Goal: Information Seeking & Learning: Learn about a topic

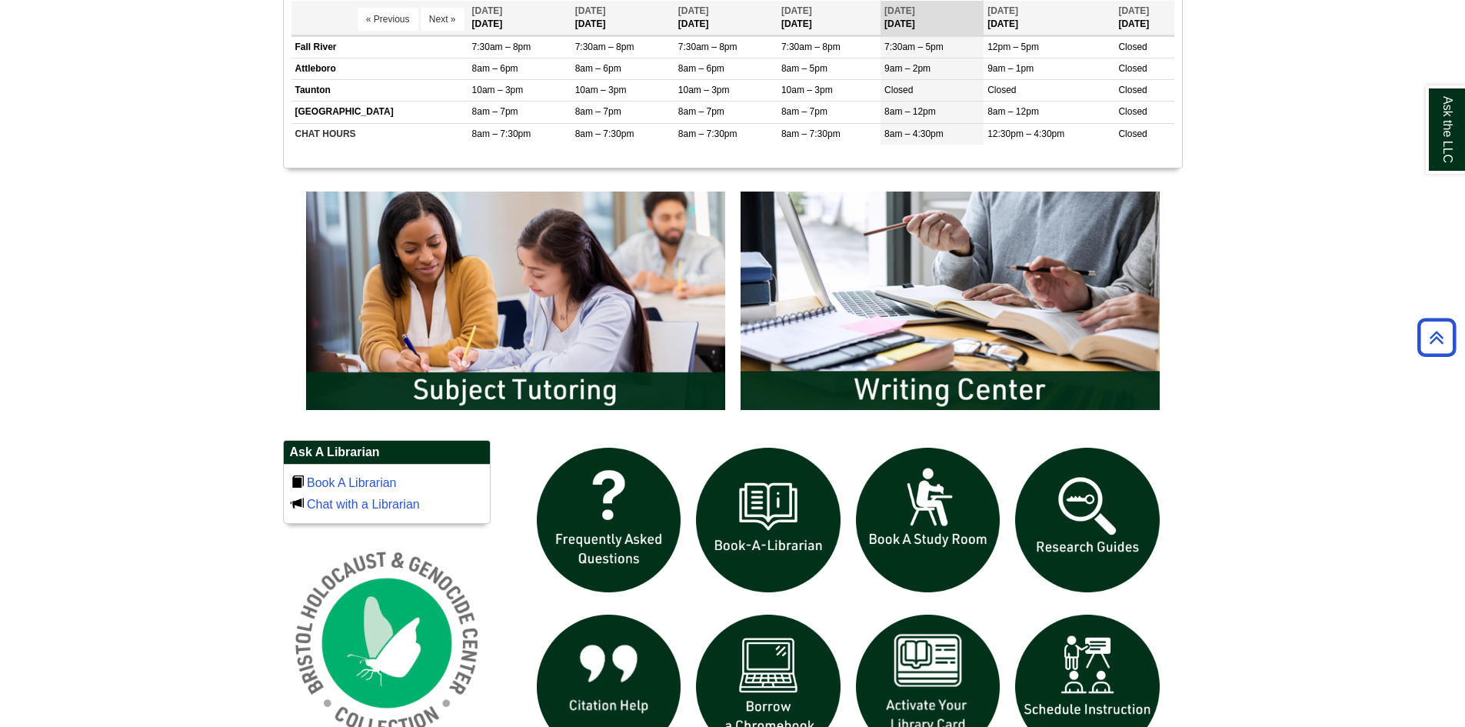
scroll to position [846, 0]
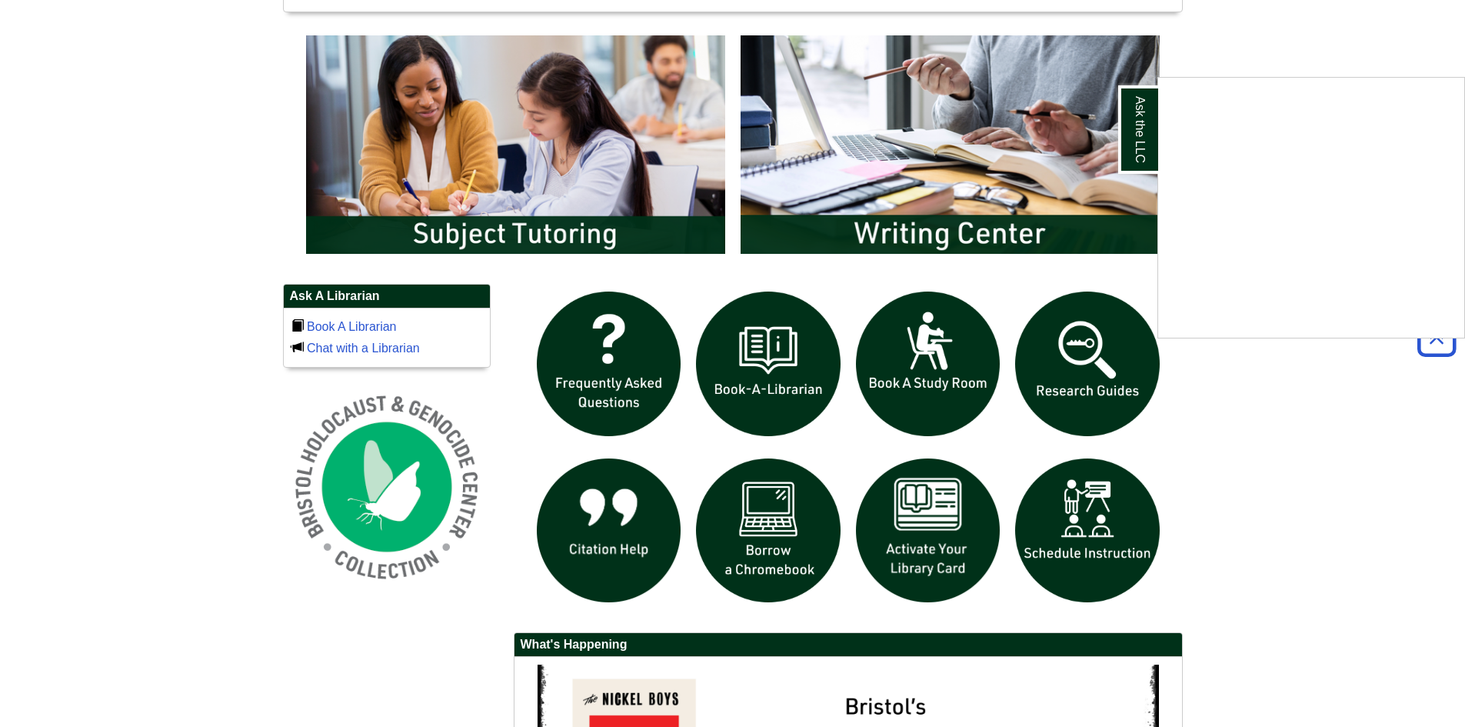
click at [1077, 374] on div "Ask the LLC" at bounding box center [732, 363] width 1465 height 727
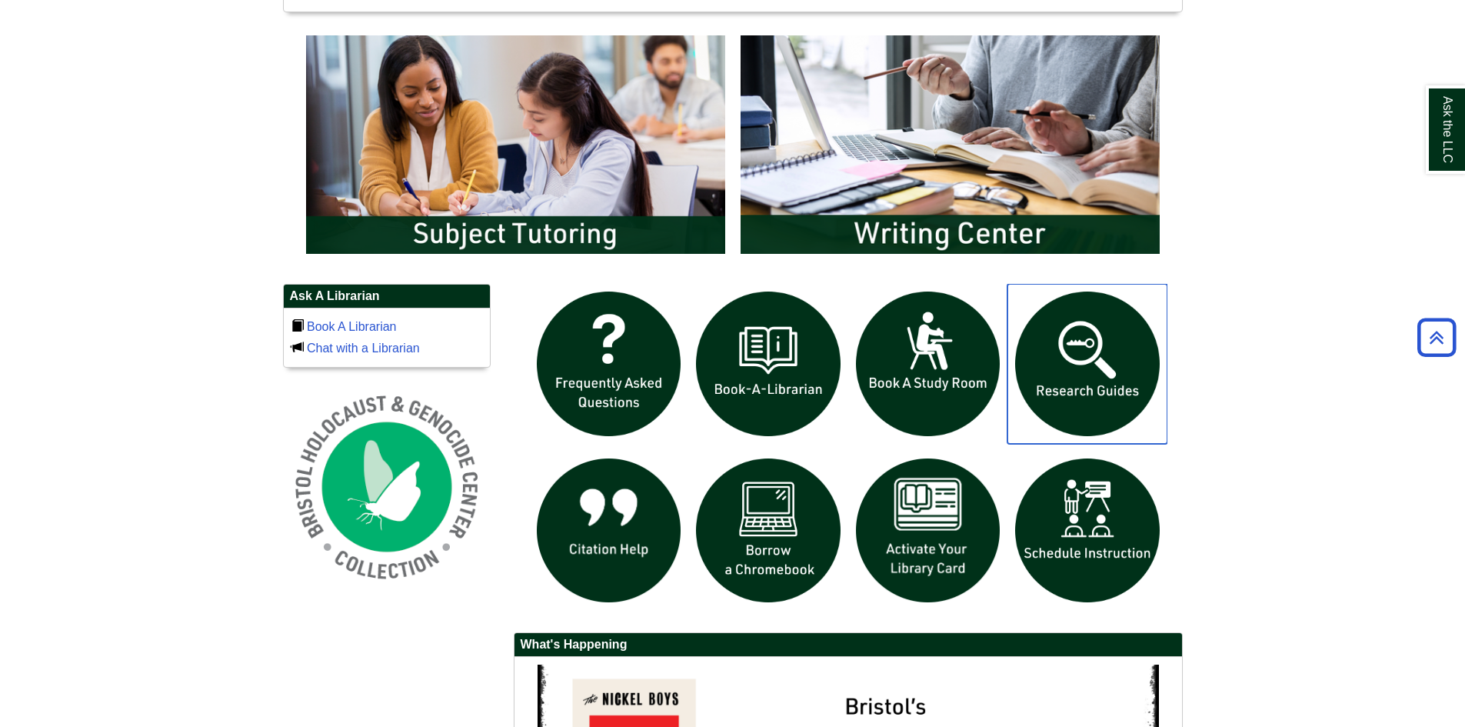
click at [1077, 374] on img "slideshow" at bounding box center [1087, 364] width 160 height 160
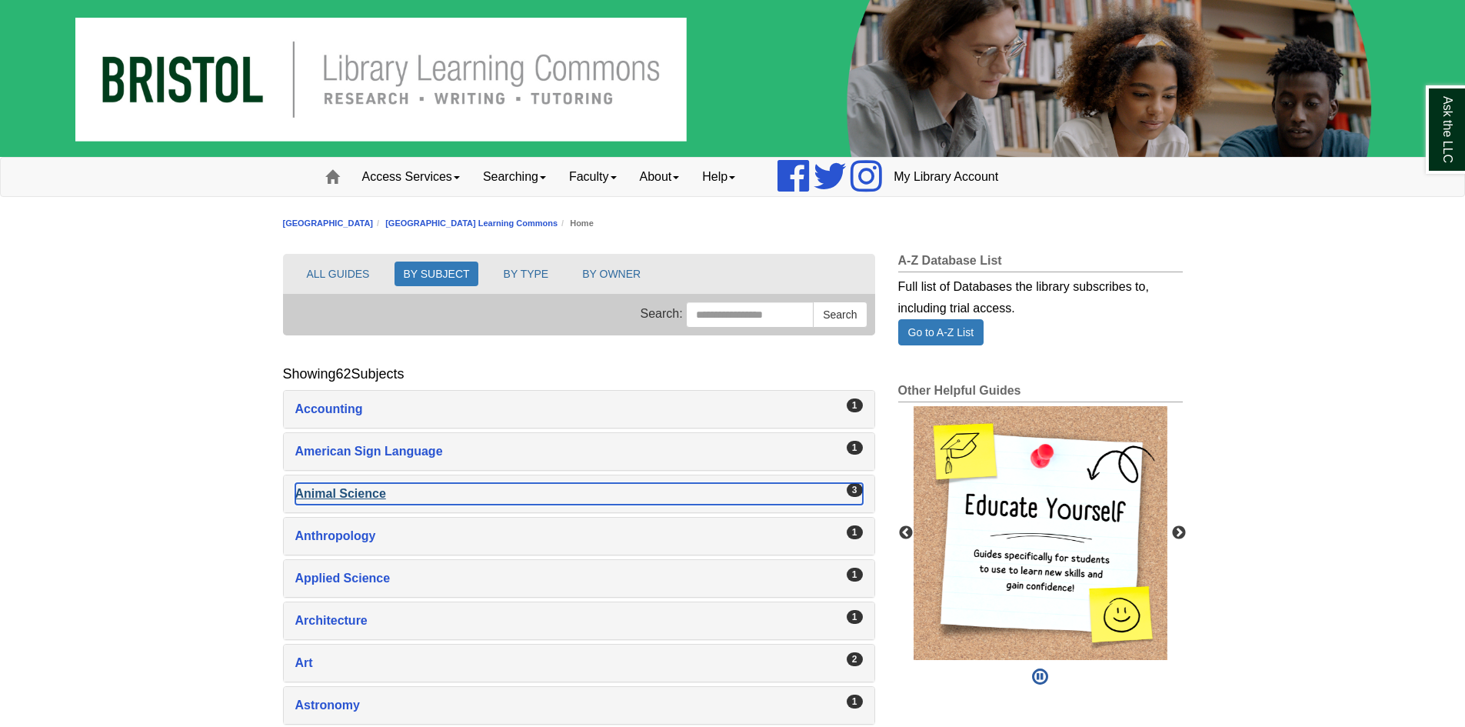
click at [337, 493] on div "Animal Science , 3 guides" at bounding box center [578, 494] width 567 height 22
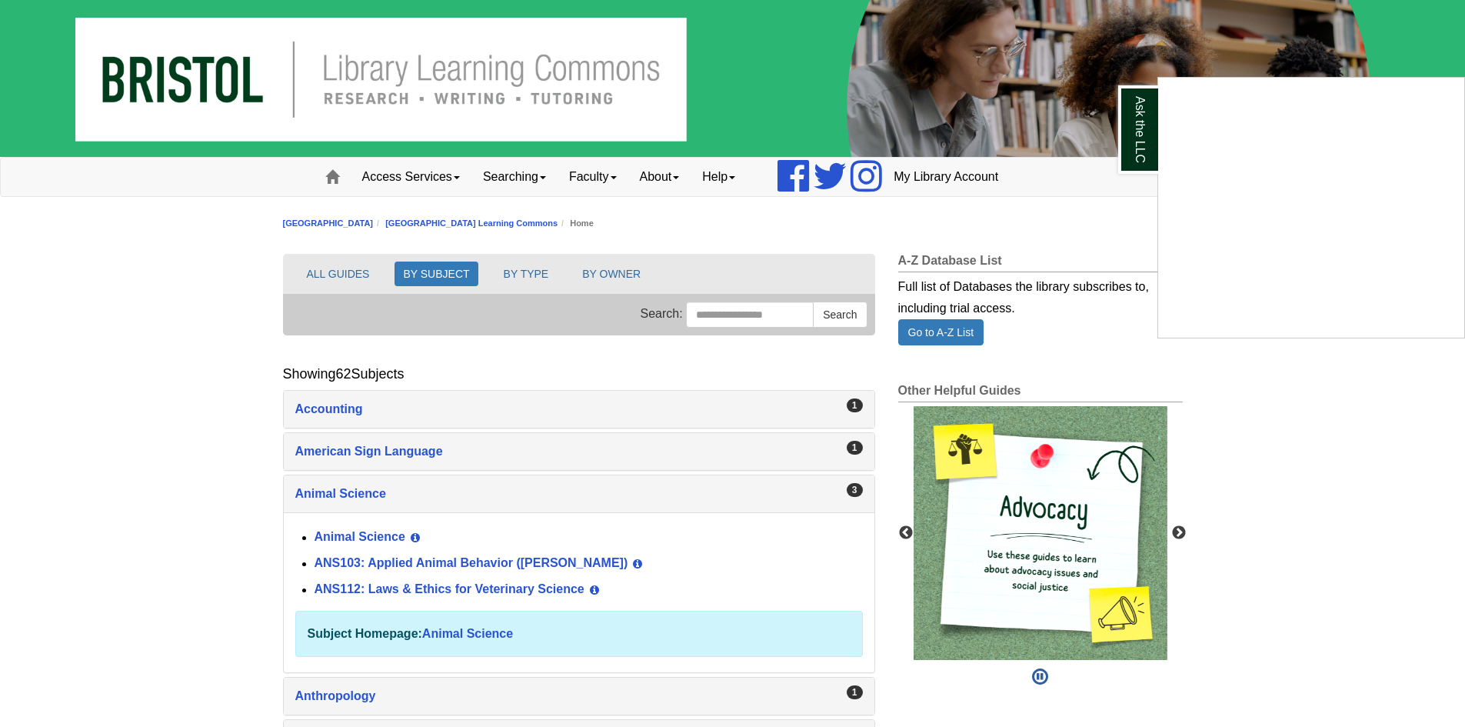
click at [348, 537] on div "Ask the LLC" at bounding box center [732, 363] width 1465 height 727
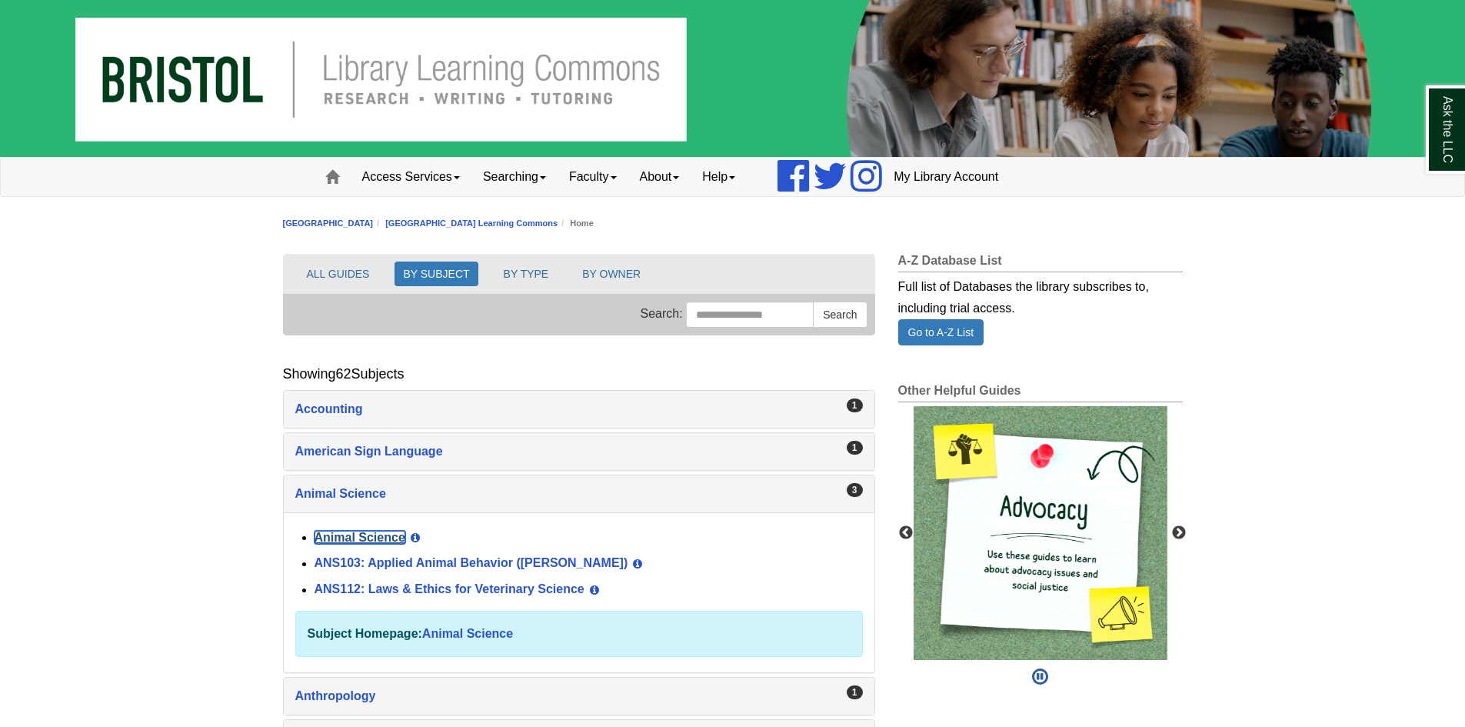
click at [348, 537] on link "Animal Science" at bounding box center [359, 536] width 91 height 13
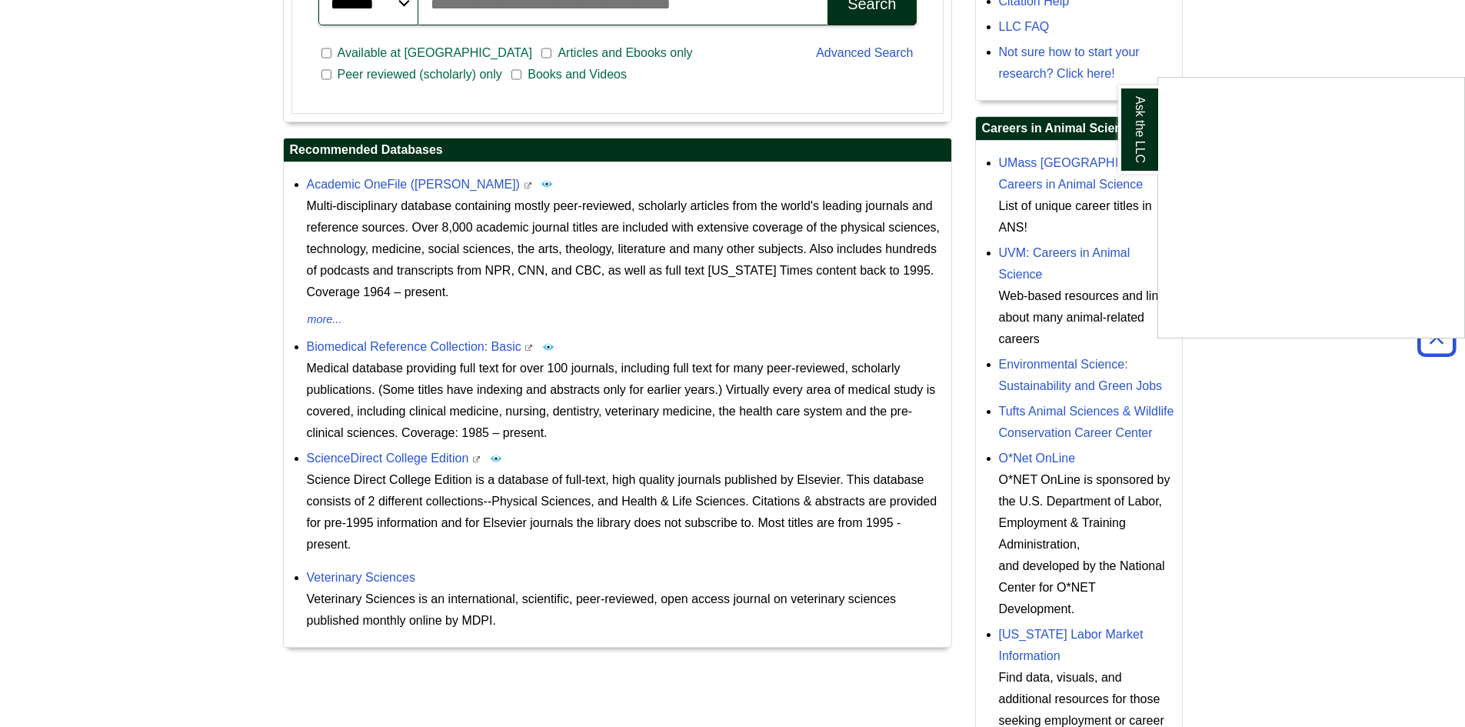
scroll to position [615, 0]
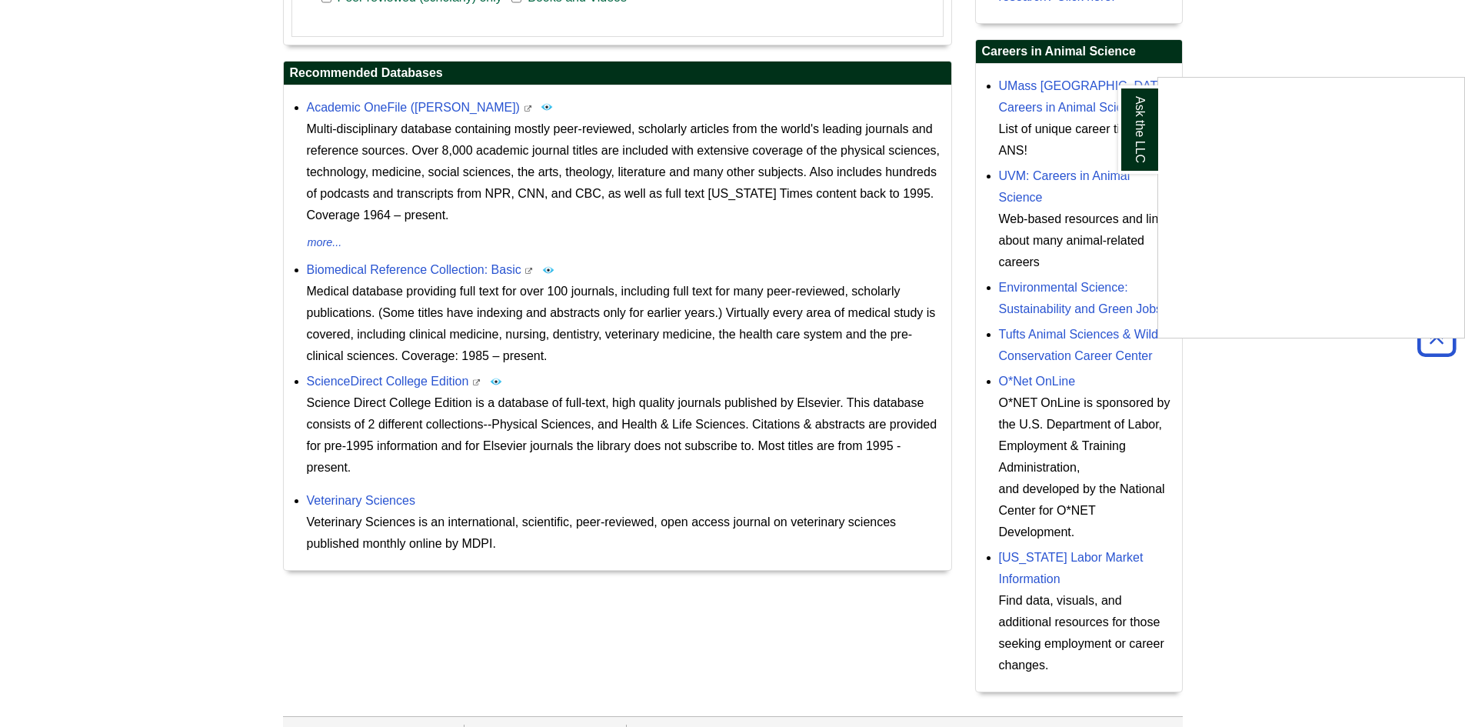
click at [459, 270] on div "Ask the LLC" at bounding box center [732, 363] width 1465 height 727
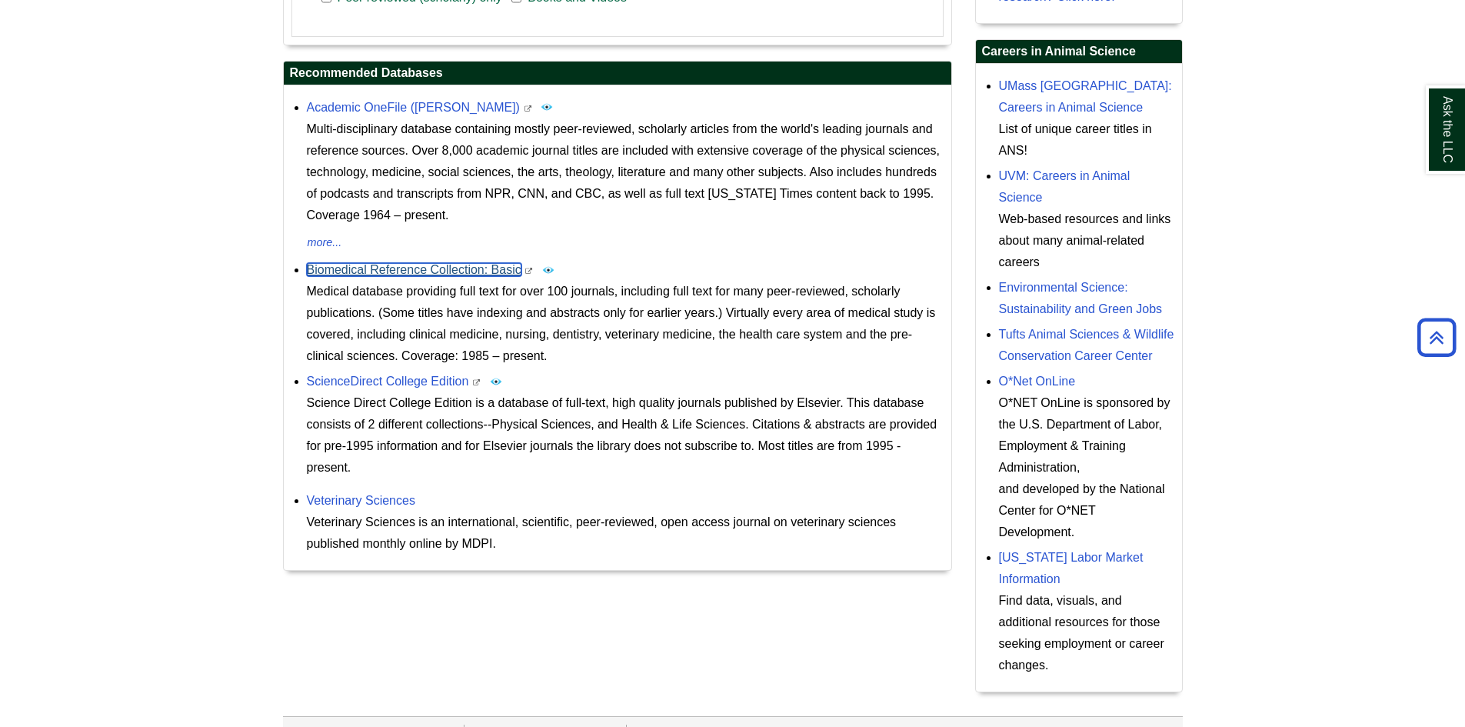
click at [459, 270] on link "Biomedical Reference Collection: Basic" at bounding box center [414, 269] width 215 height 13
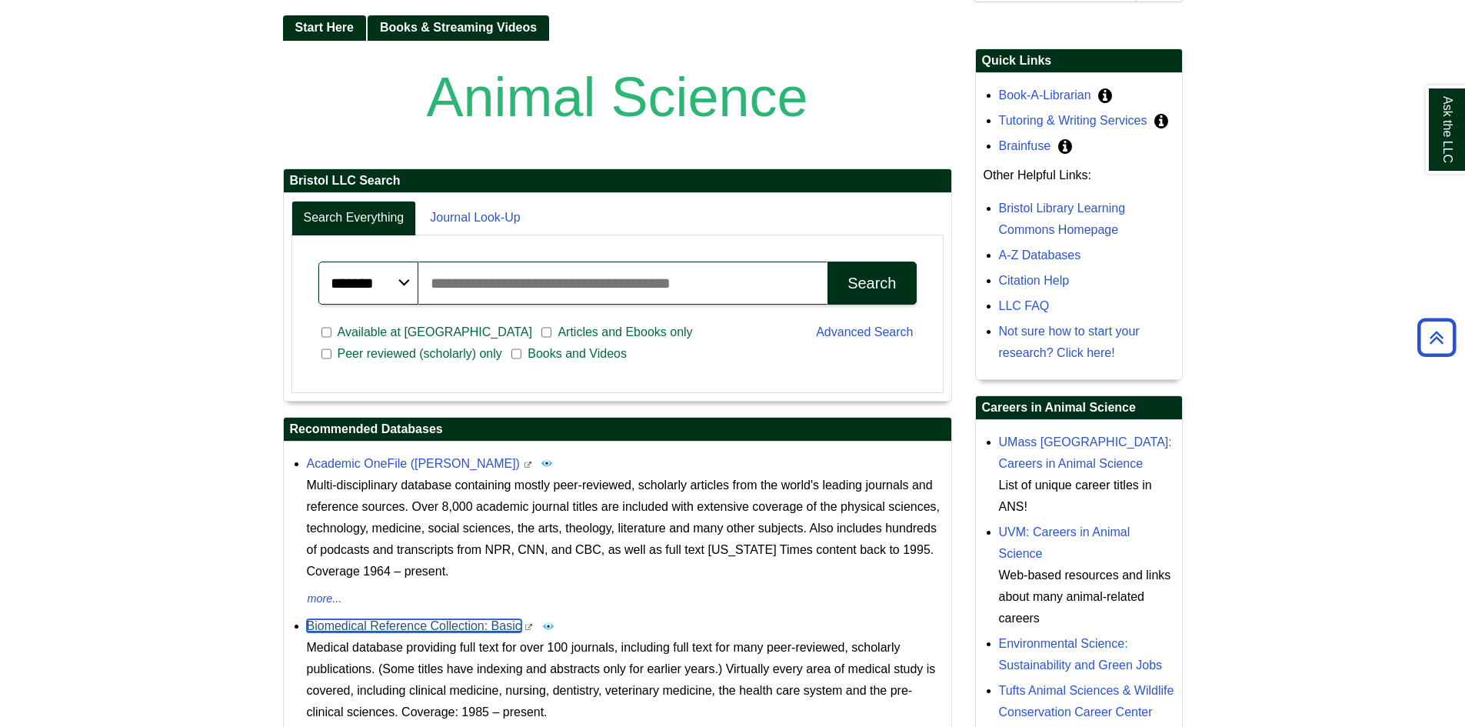
scroll to position [202, 0]
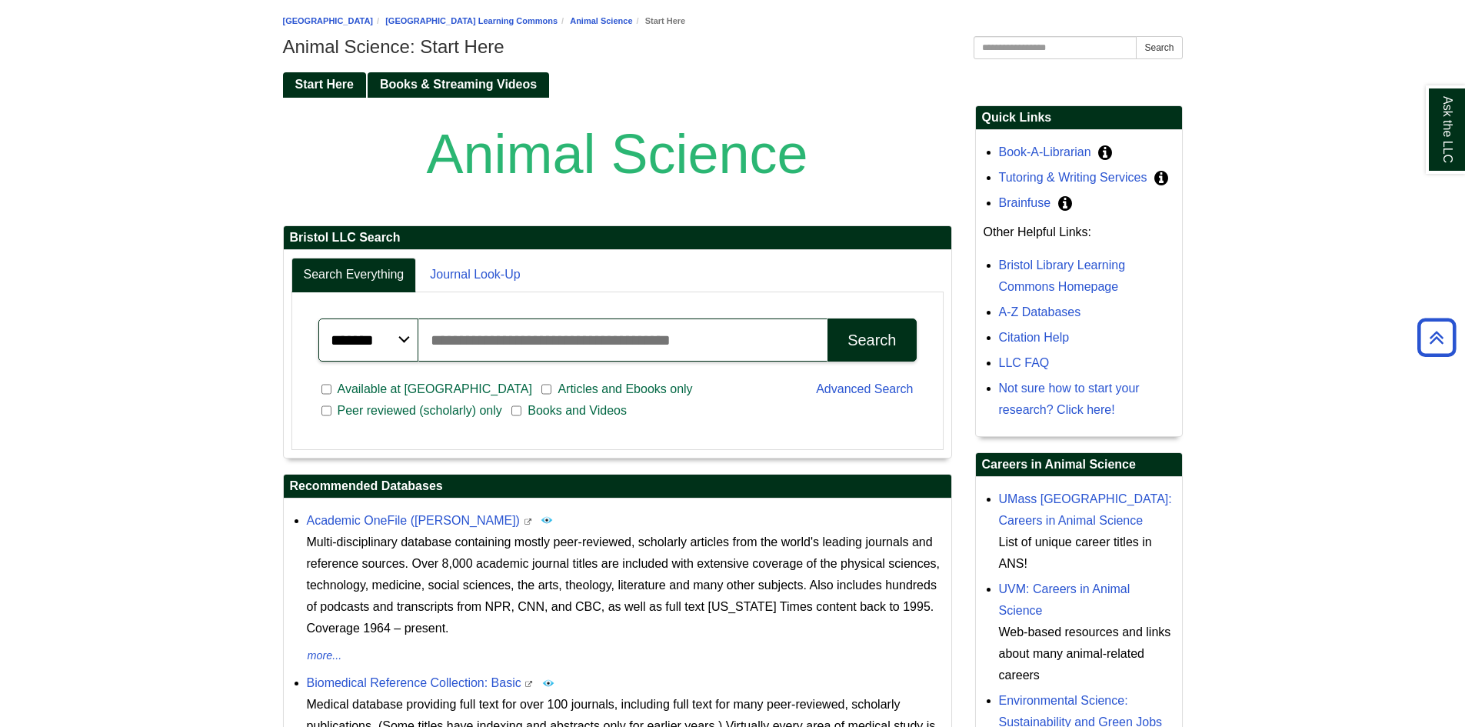
click at [522, 344] on input "Search articles, books, journals & more" at bounding box center [623, 339] width 410 height 43
click at [506, 346] on input "**********" at bounding box center [623, 339] width 410 height 43
type input "**********"
click at [855, 350] on button "Search" at bounding box center [871, 339] width 88 height 43
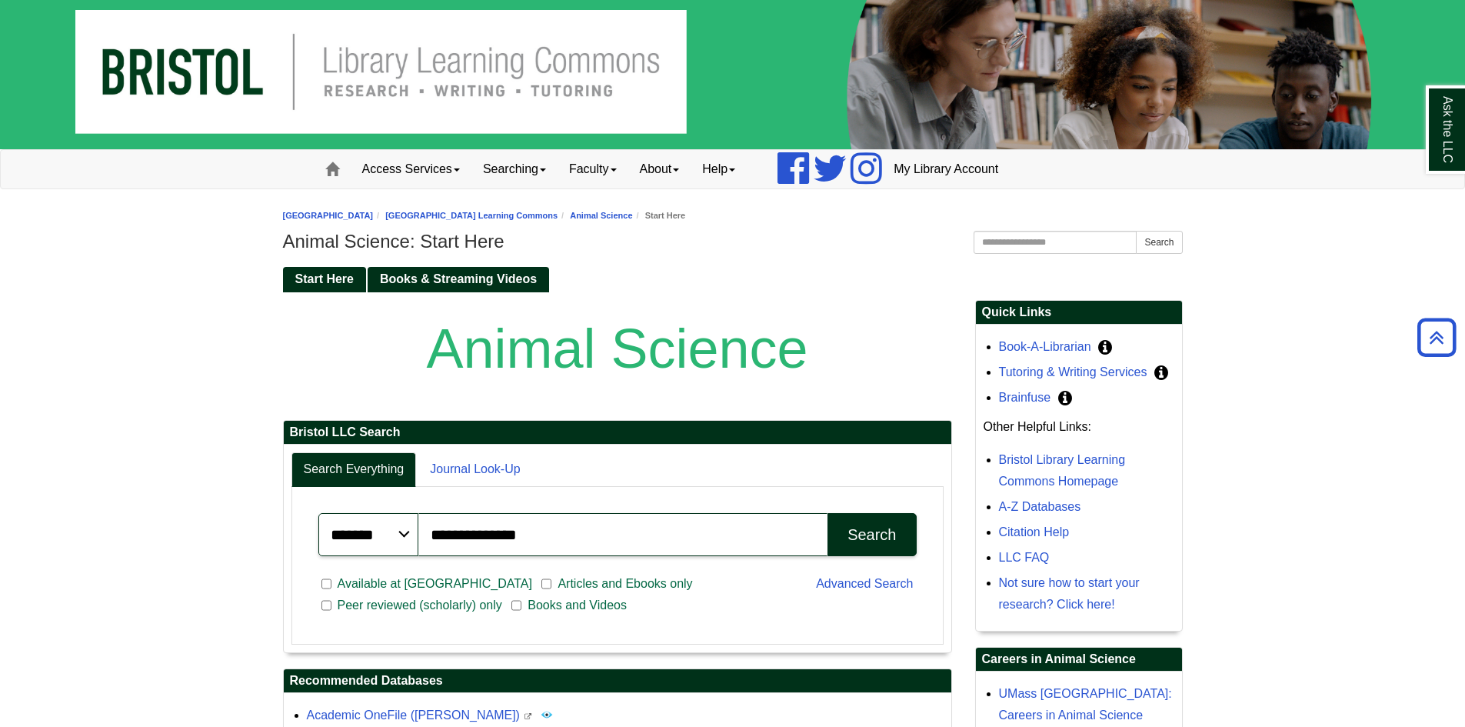
scroll to position [0, 0]
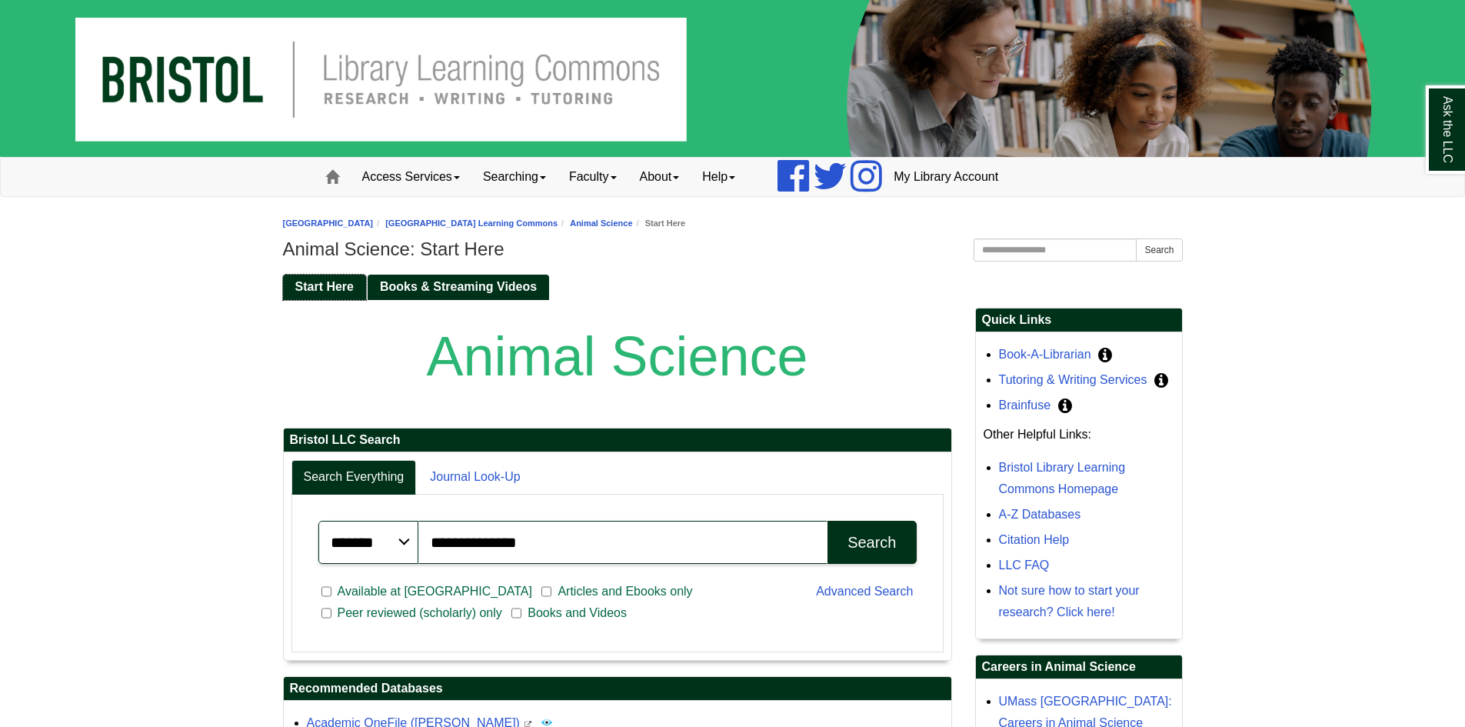
click at [333, 278] on link "Start Here" at bounding box center [324, 286] width 83 height 25
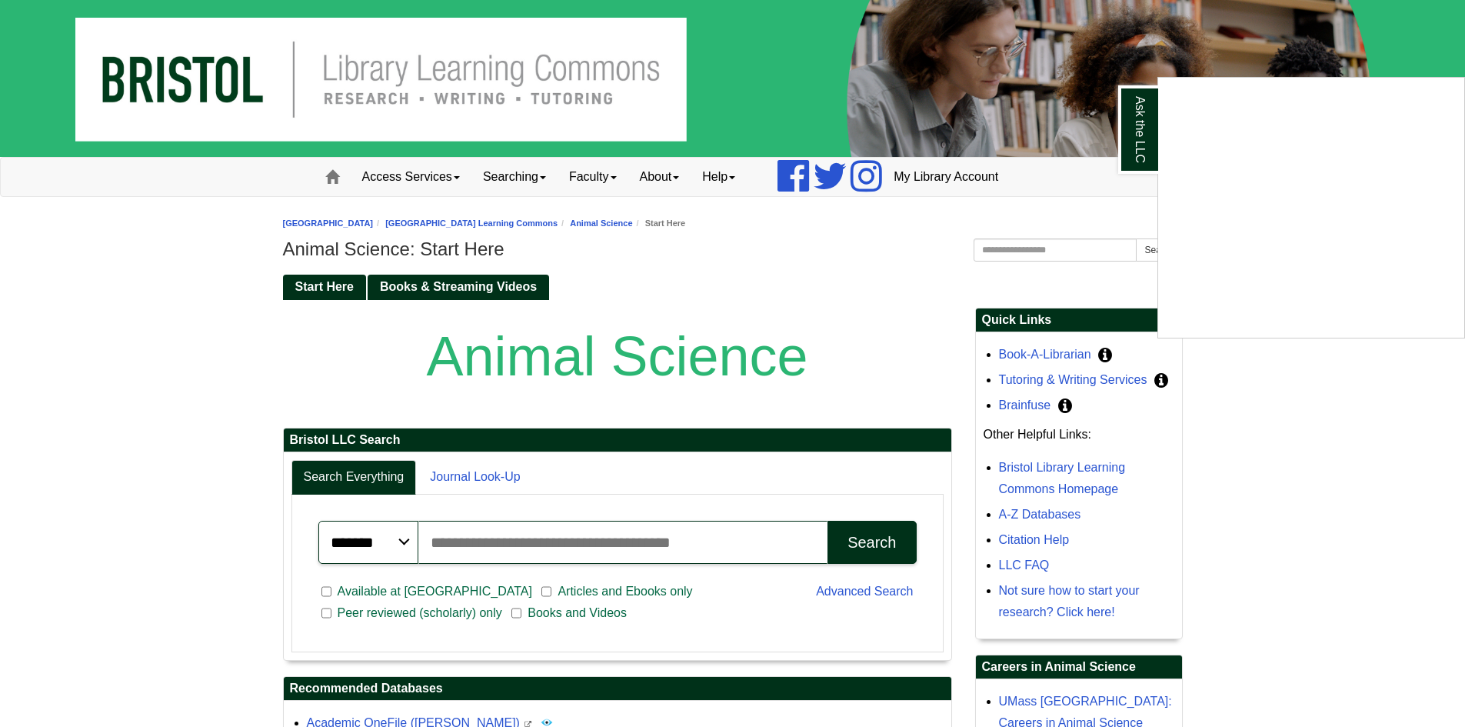
click at [530, 288] on div "Ask the LLC" at bounding box center [732, 363] width 1465 height 727
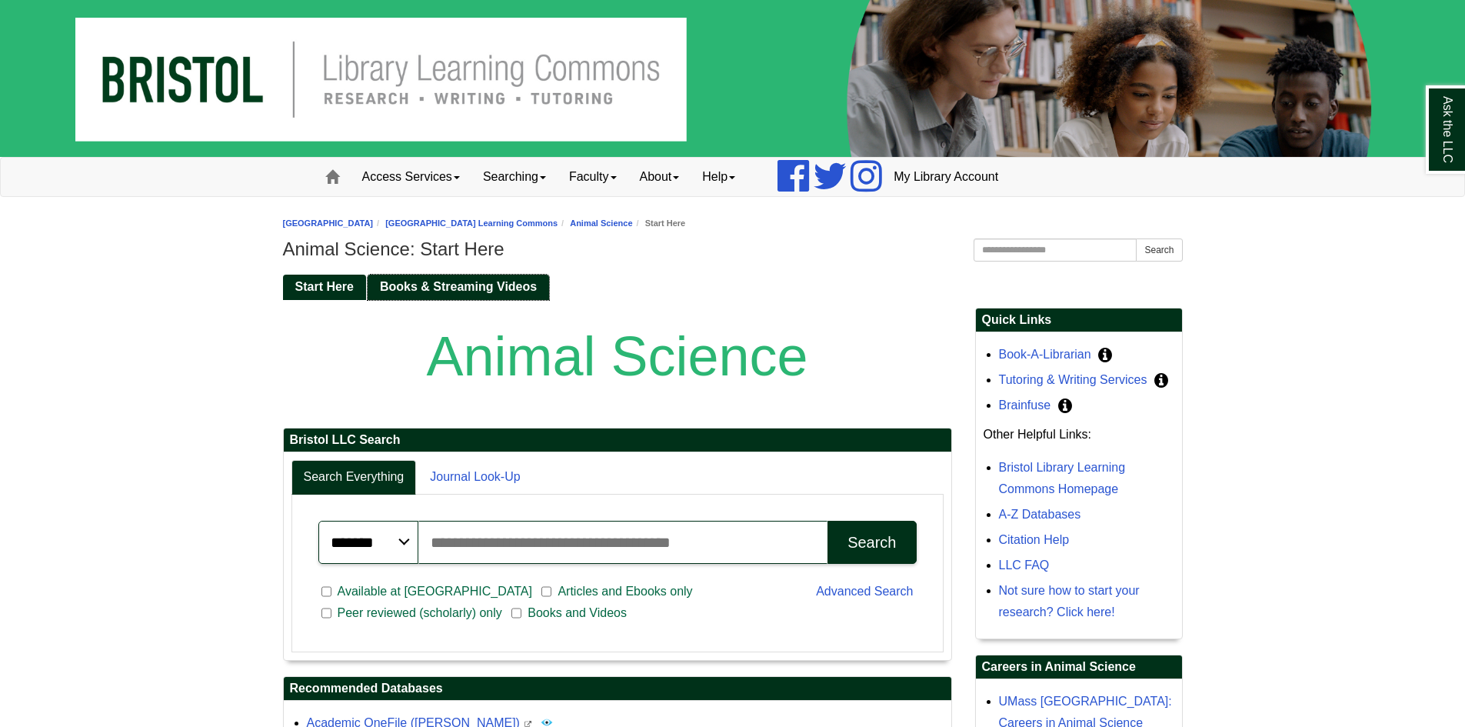
click at [530, 288] on span "Books & Streaming Videos" at bounding box center [458, 286] width 157 height 13
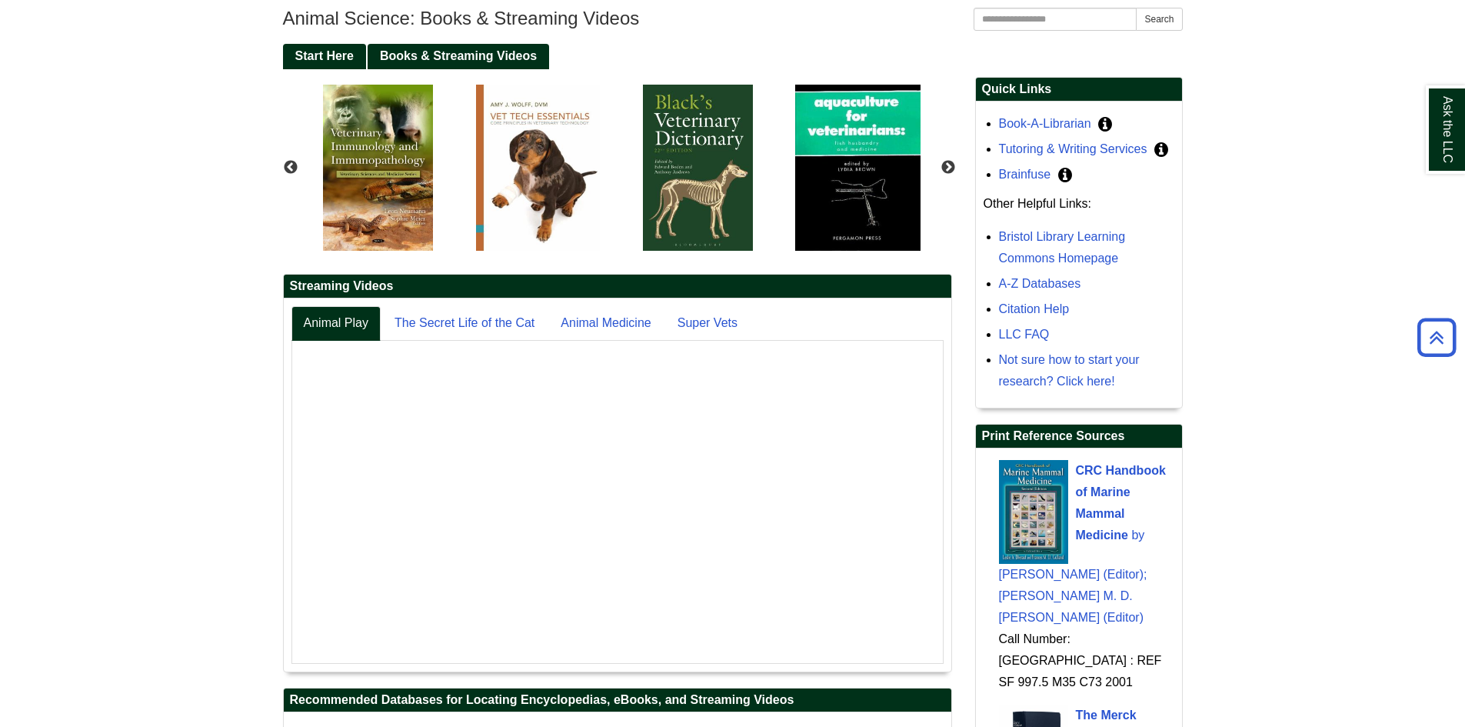
scroll to position [308, 0]
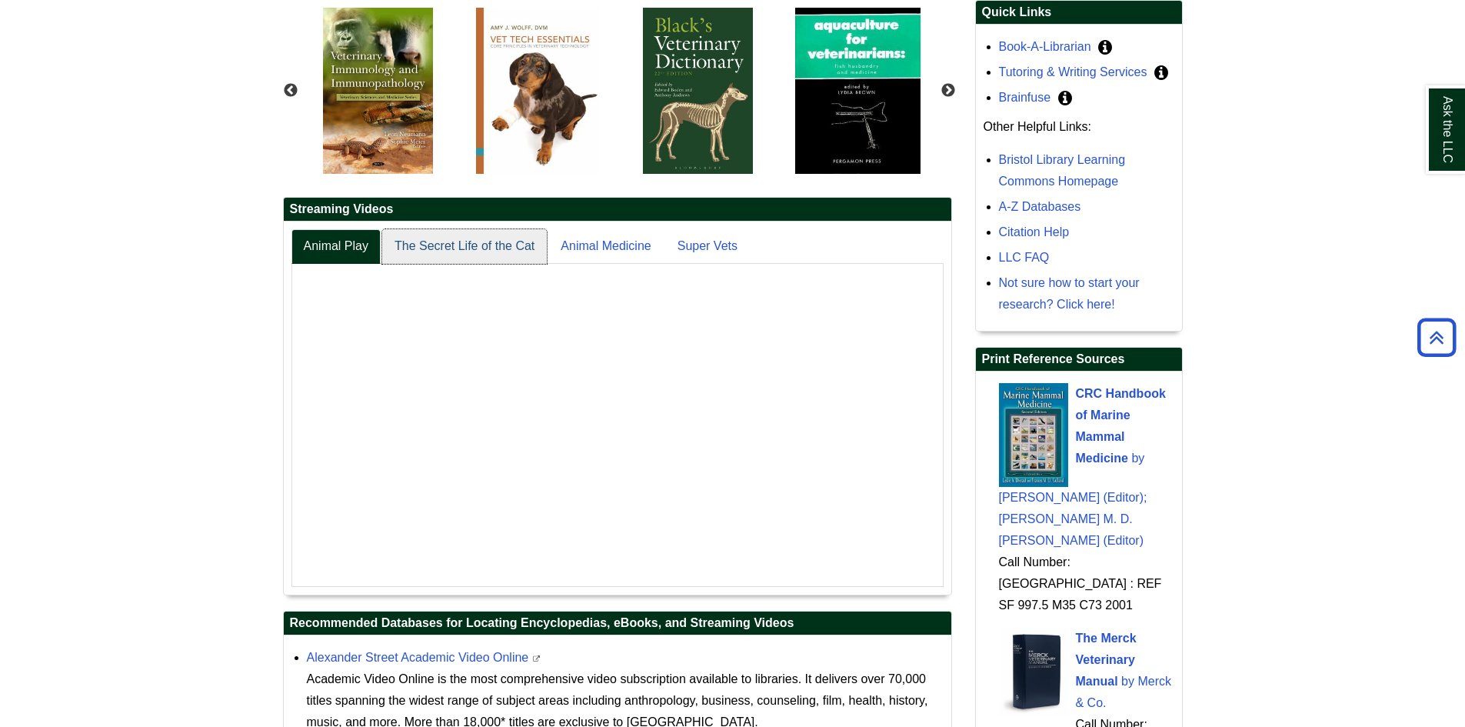
click at [518, 251] on link "The Secret Life of the Cat" at bounding box center [464, 246] width 165 height 35
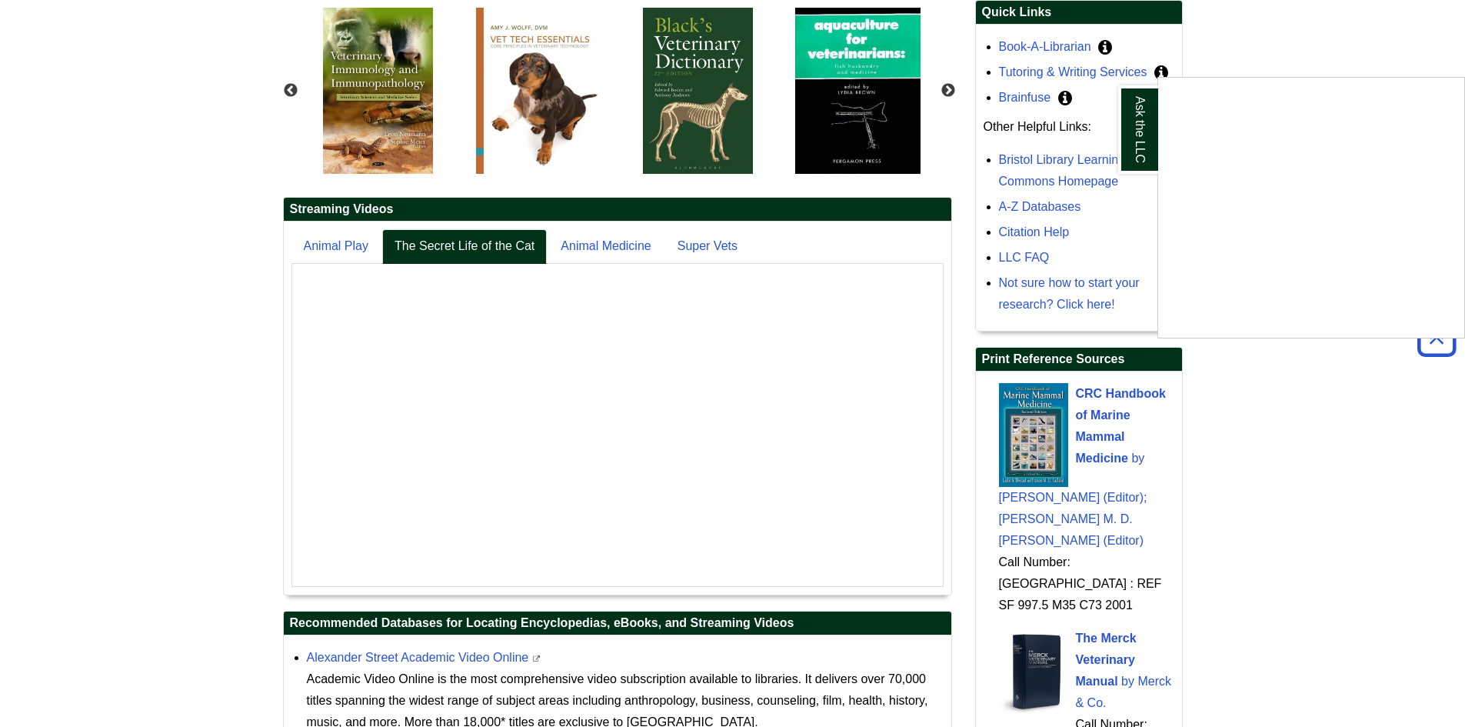
click at [592, 560] on div "Ask the LLC" at bounding box center [732, 363] width 1465 height 727
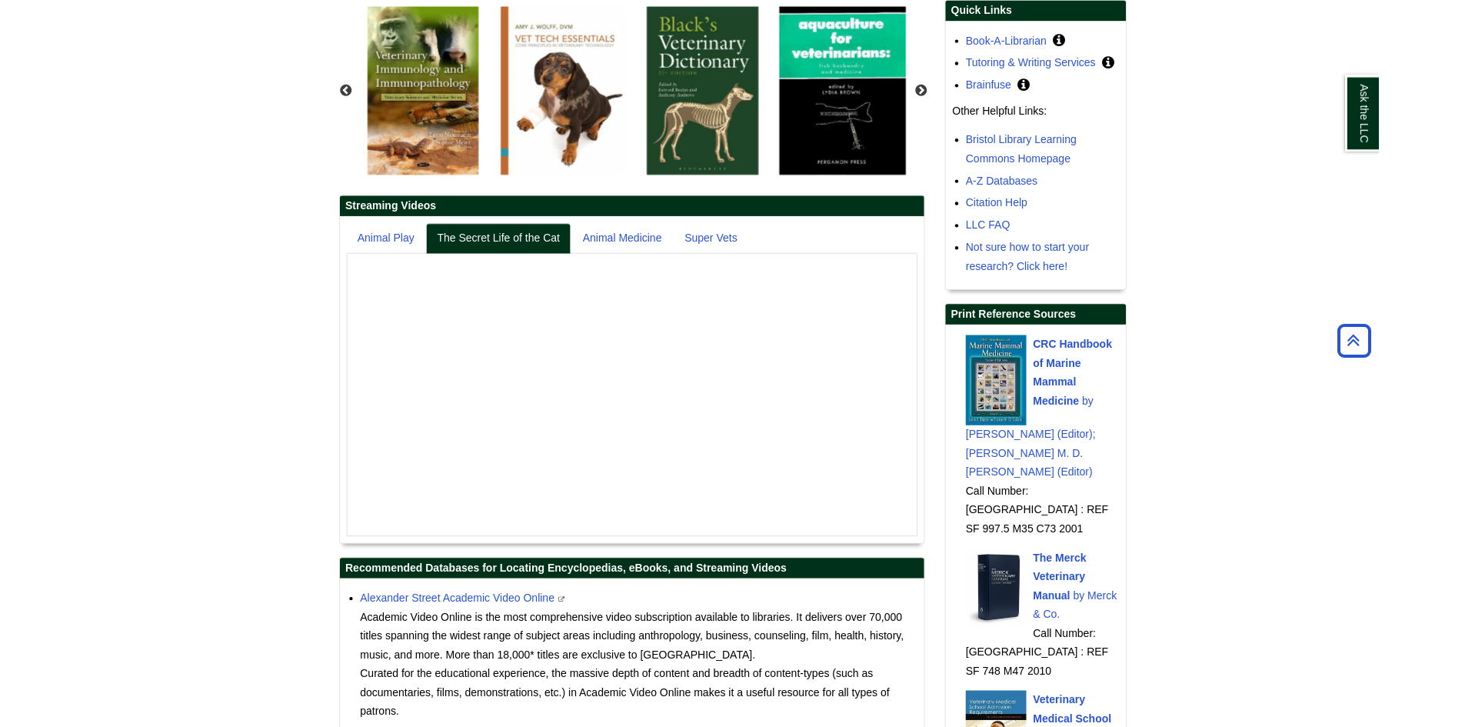
scroll to position [373, 667]
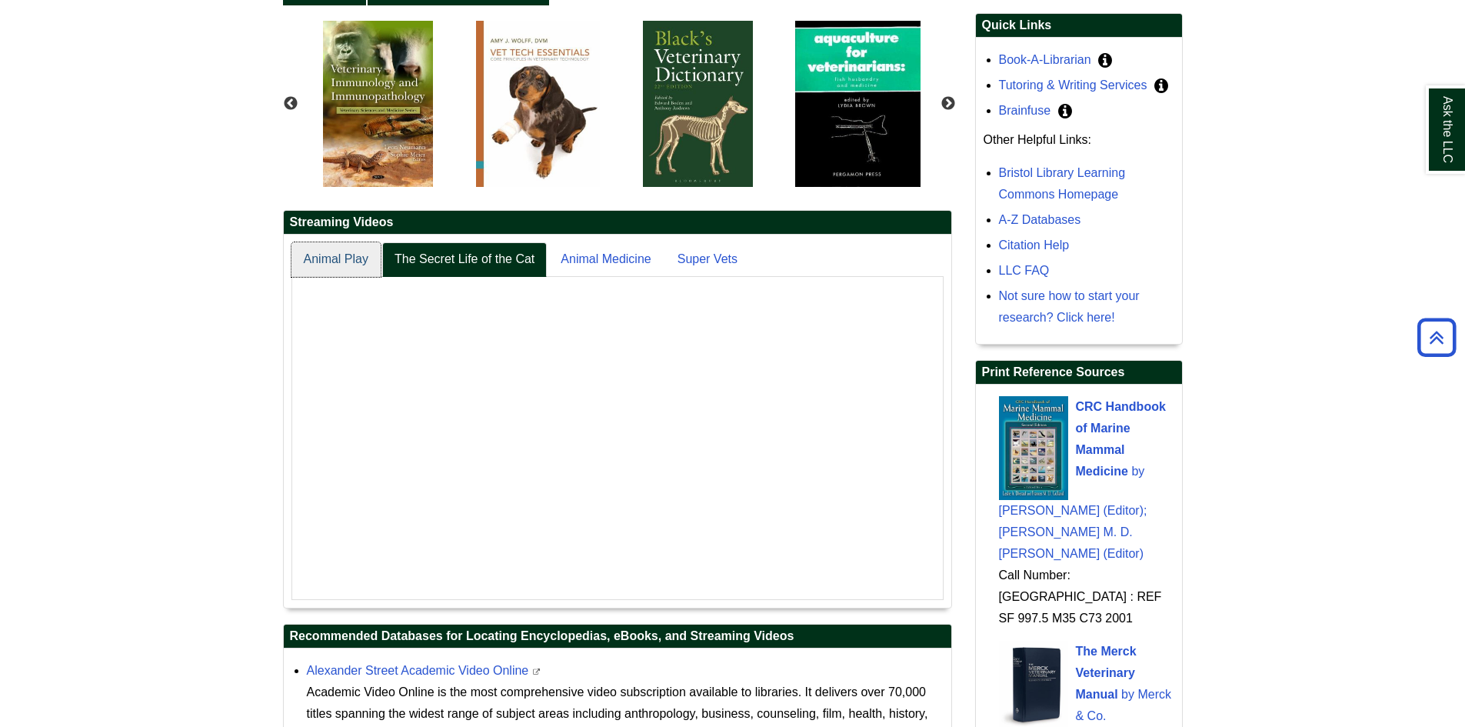
click at [338, 263] on link "Animal Play" at bounding box center [335, 259] width 89 height 35
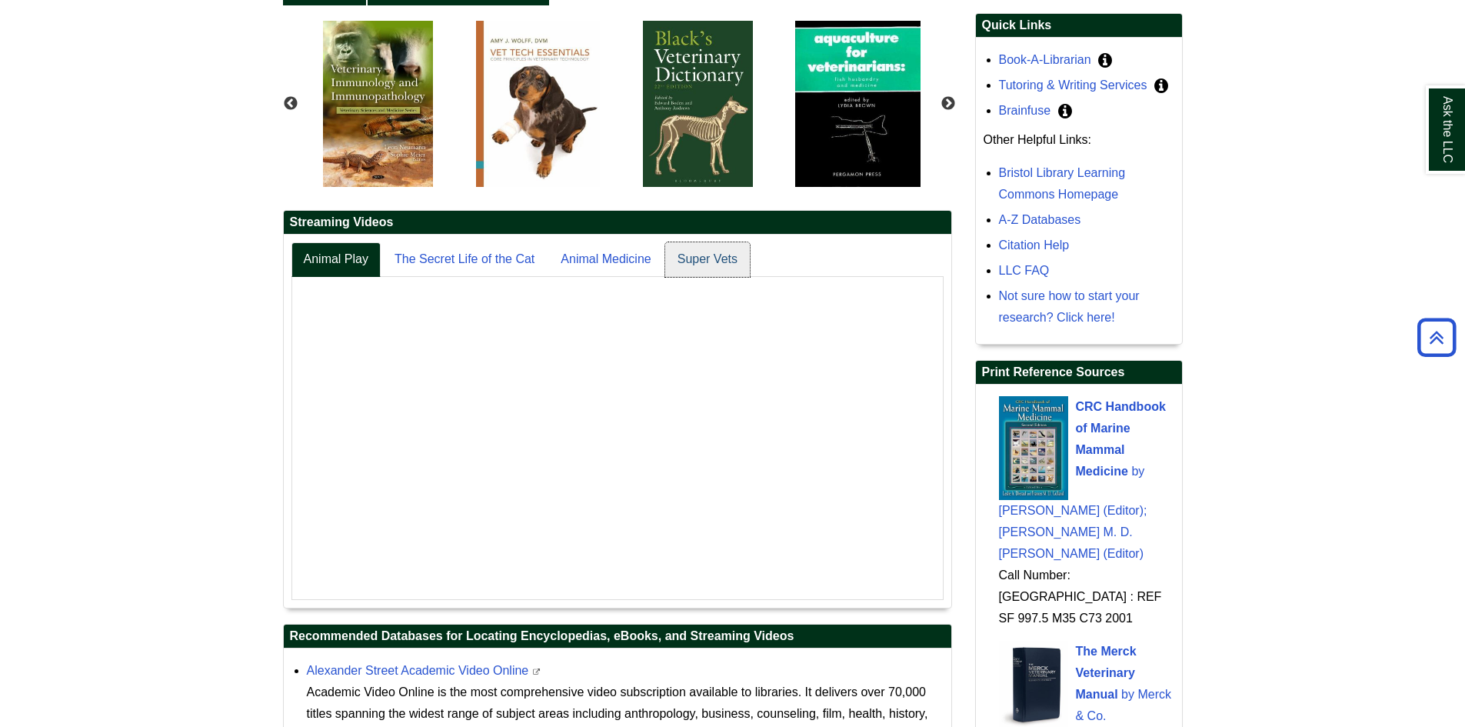
click at [703, 264] on link "Super Vets" at bounding box center [707, 259] width 85 height 35
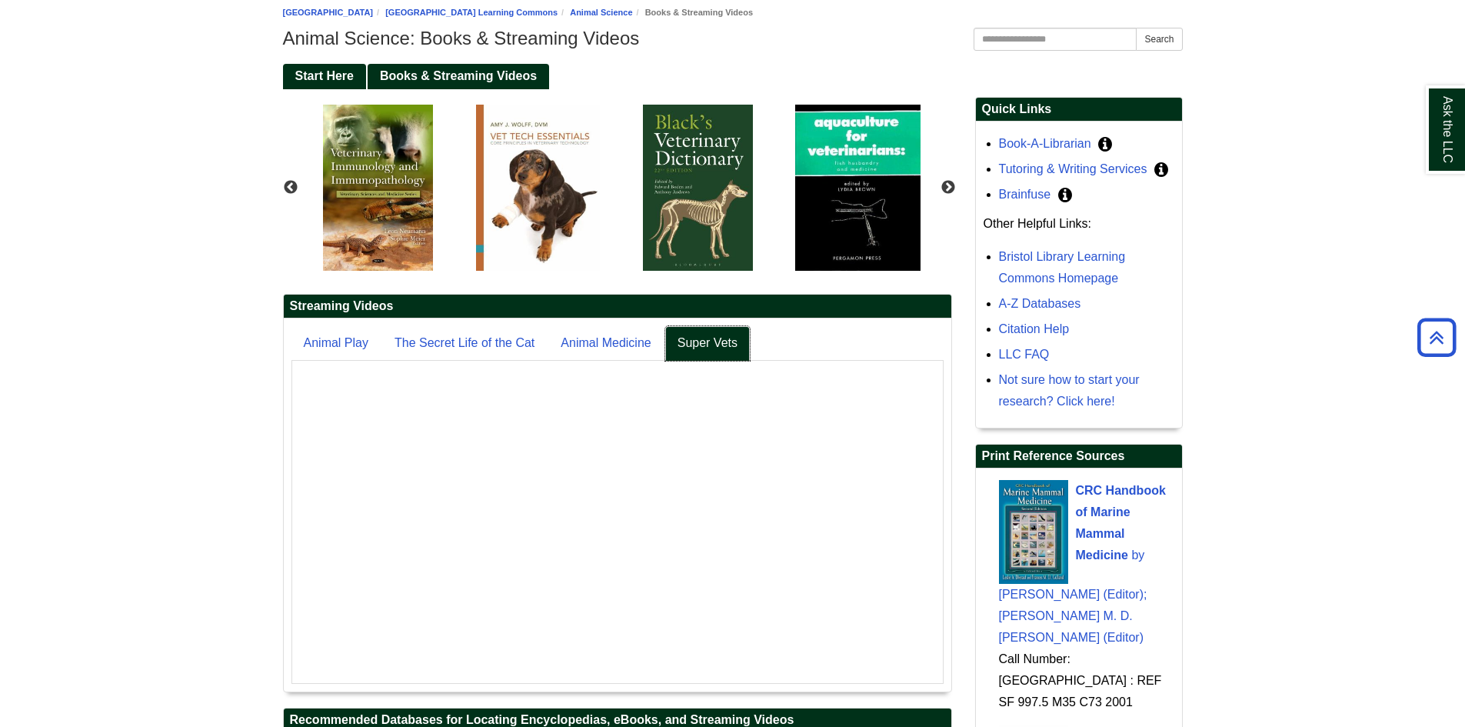
scroll to position [0, 0]
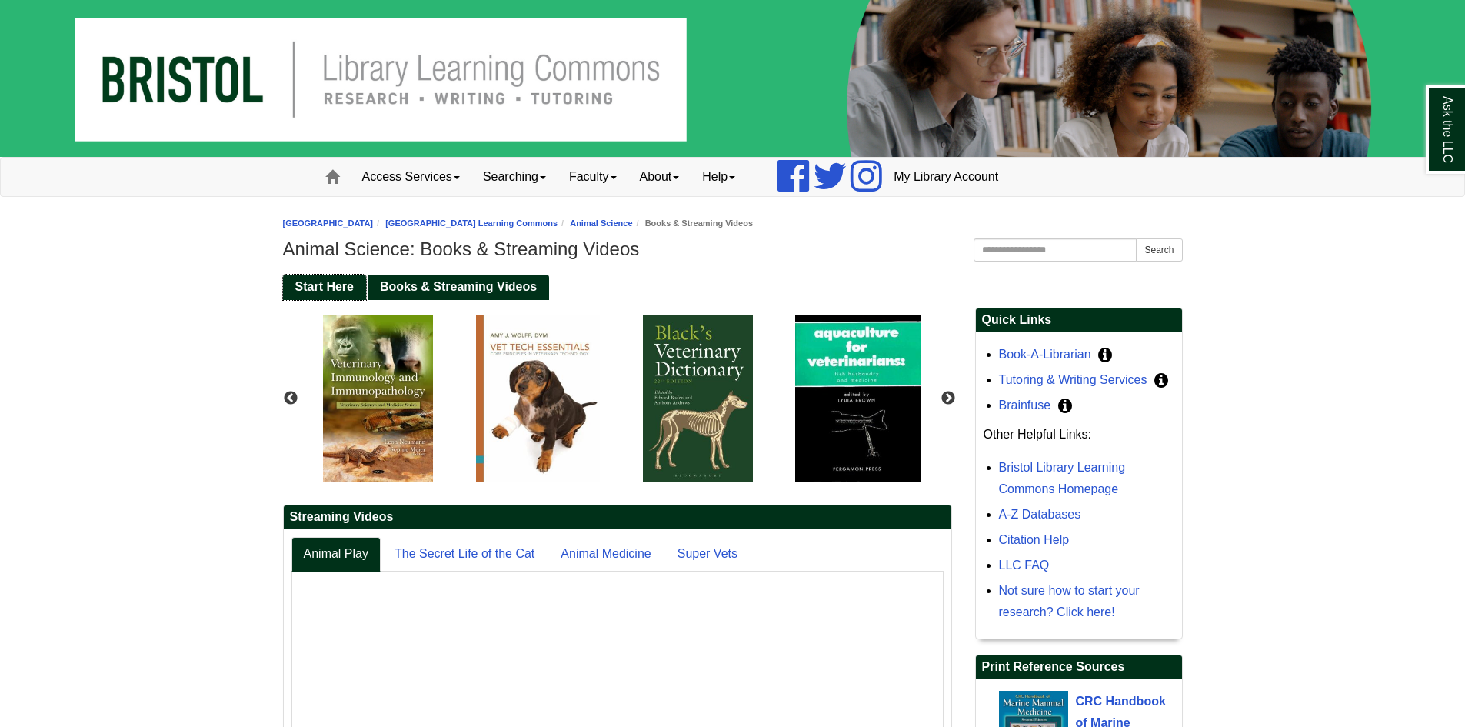
click at [334, 280] on span "Start Here" at bounding box center [324, 286] width 58 height 13
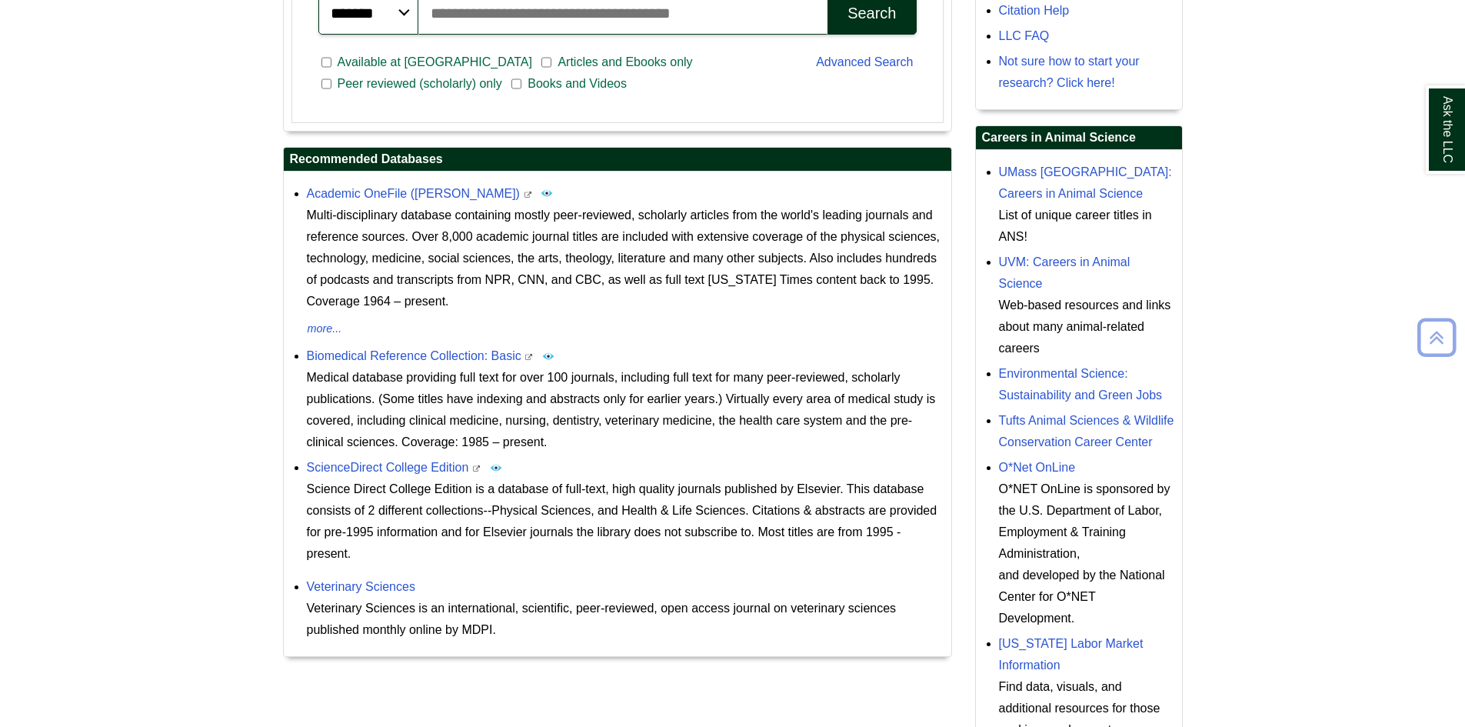
scroll to position [538, 0]
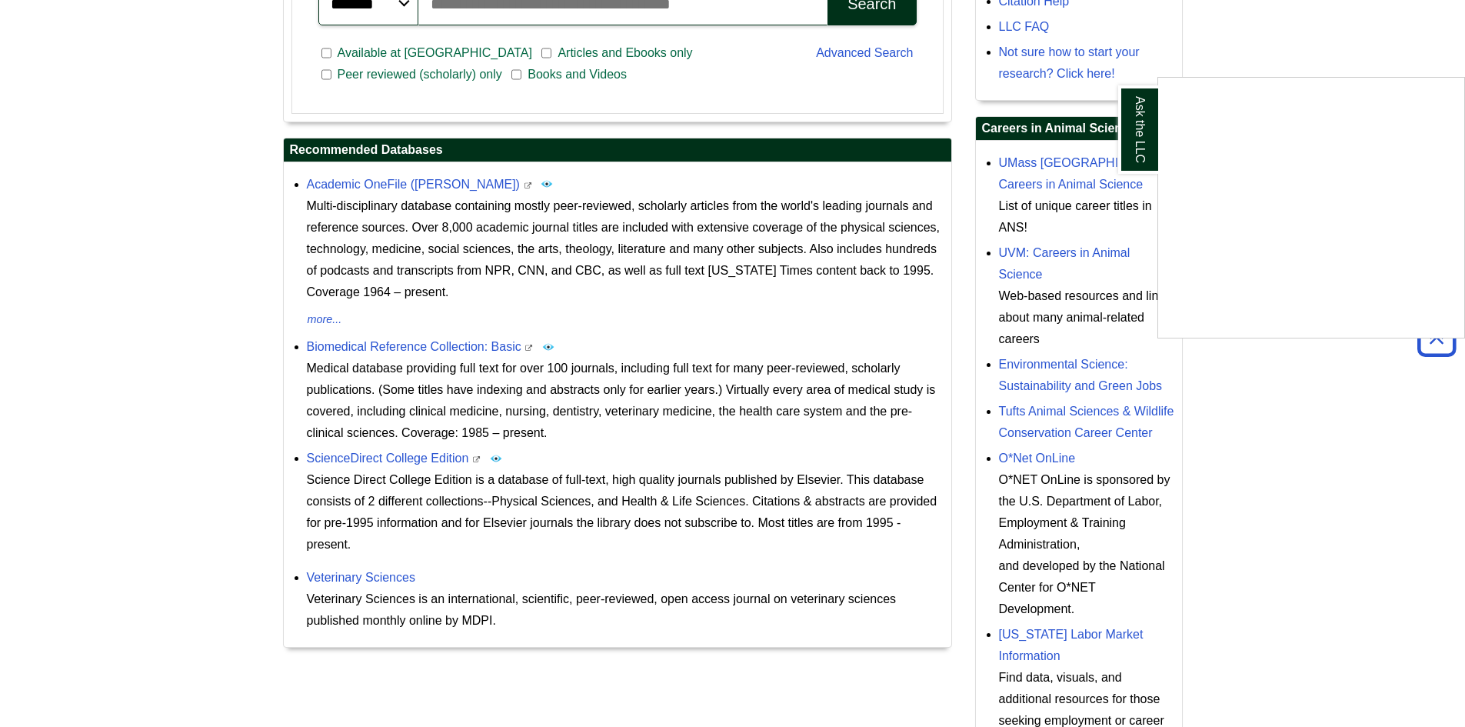
click at [1078, 366] on div "Ask the LLC" at bounding box center [732, 363] width 1465 height 727
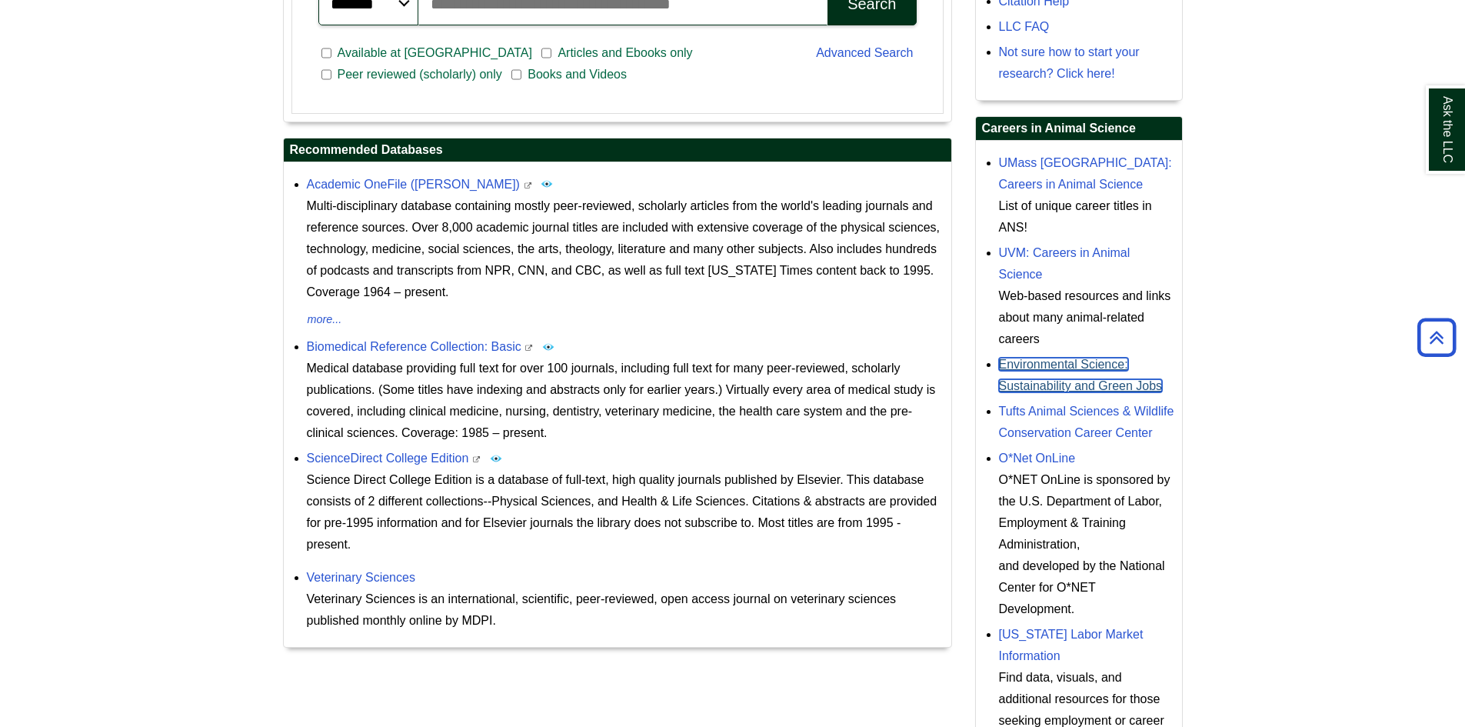
click at [1021, 367] on link "Environmental Science: Sustainability and Green Jobs" at bounding box center [1081, 375] width 164 height 35
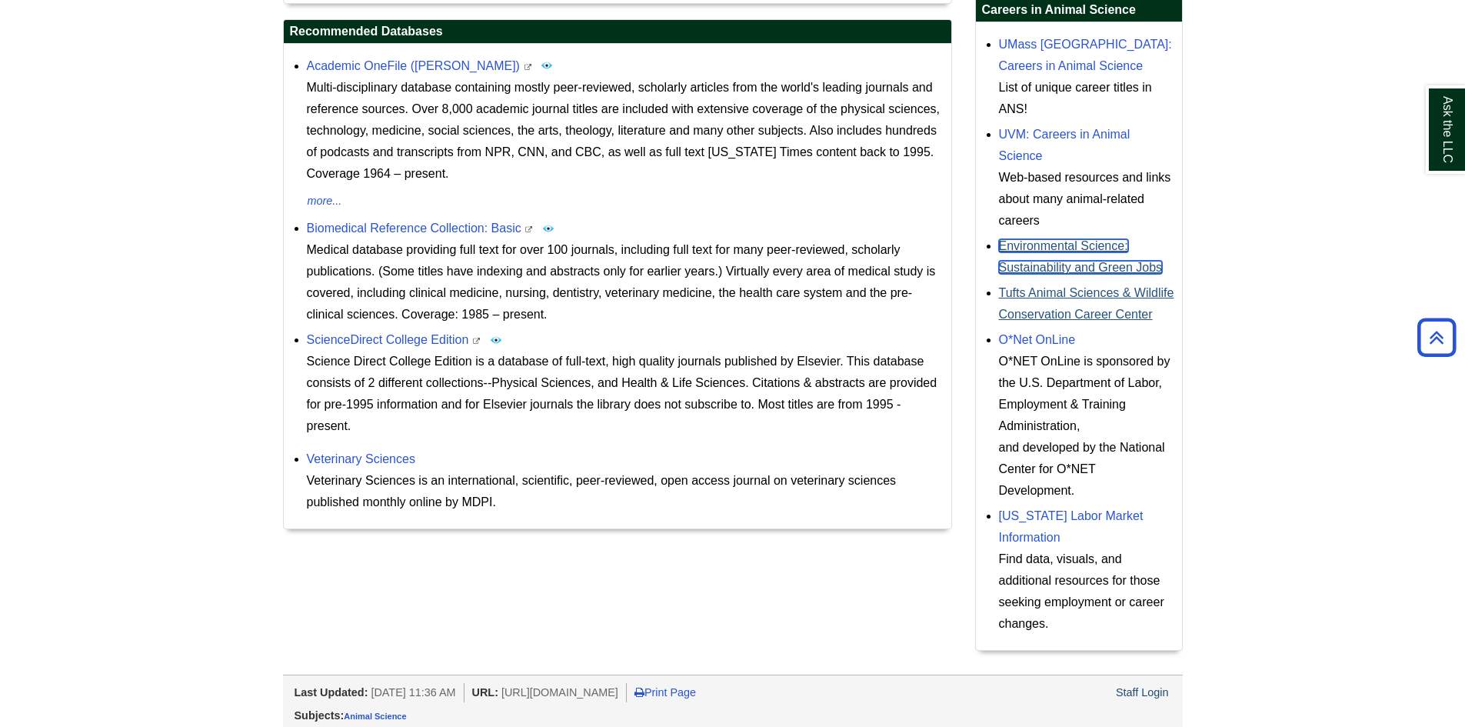
scroll to position [663, 0]
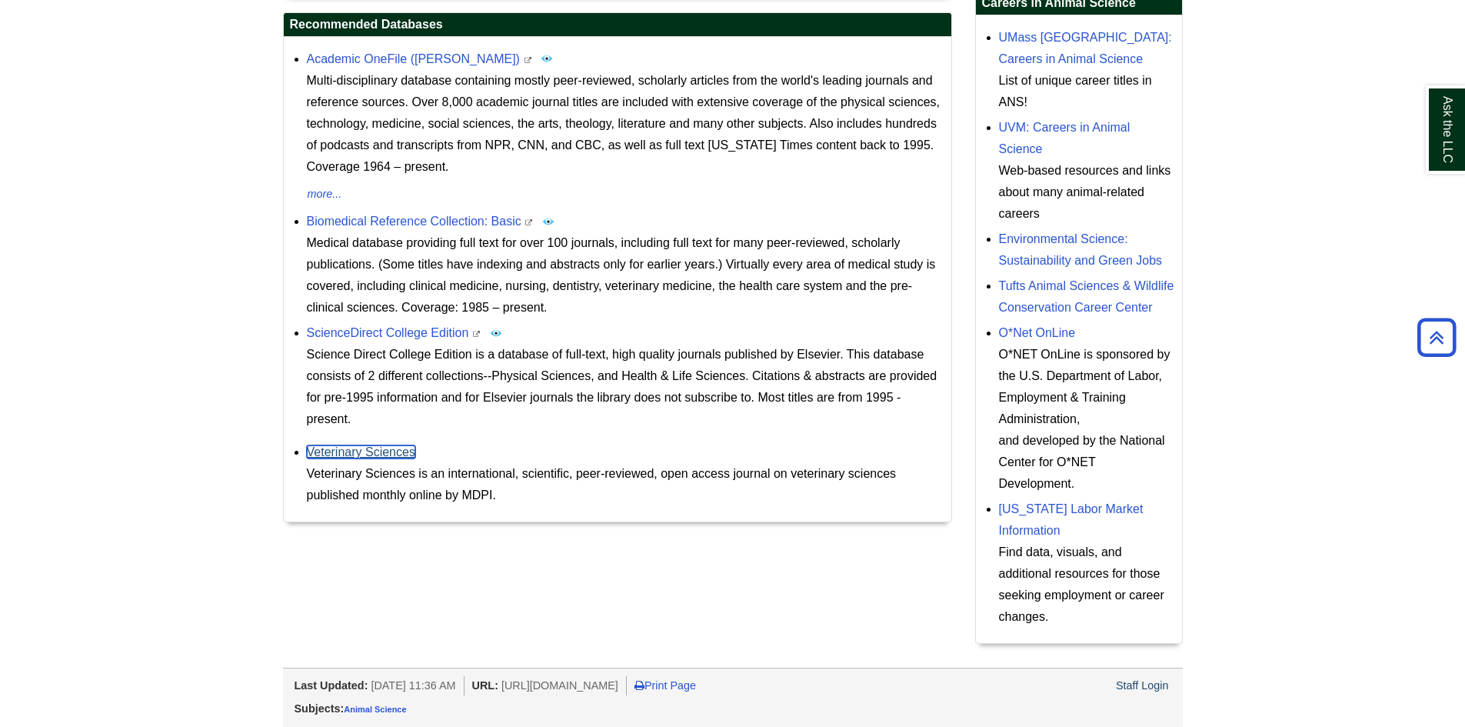
click at [362, 456] on link "Veterinary Sciences" at bounding box center [361, 451] width 108 height 13
